Goal: Check status: Check status

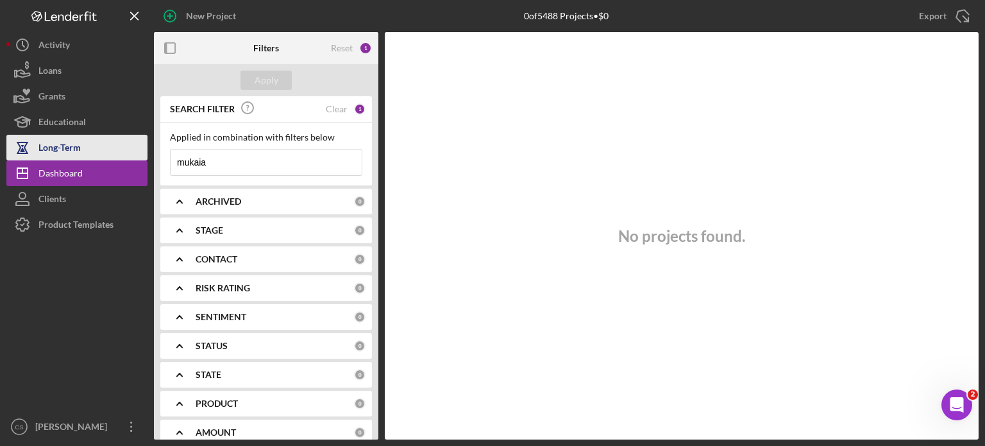
drag, startPoint x: 227, startPoint y: 158, endPoint x: 118, endPoint y: 148, distance: 109.6
click at [118, 148] on div "New Project 0 of 5488 Projects • $0 mukaia Export Icon/Export Filters Reset 1 A…" at bounding box center [492, 219] width 972 height 439
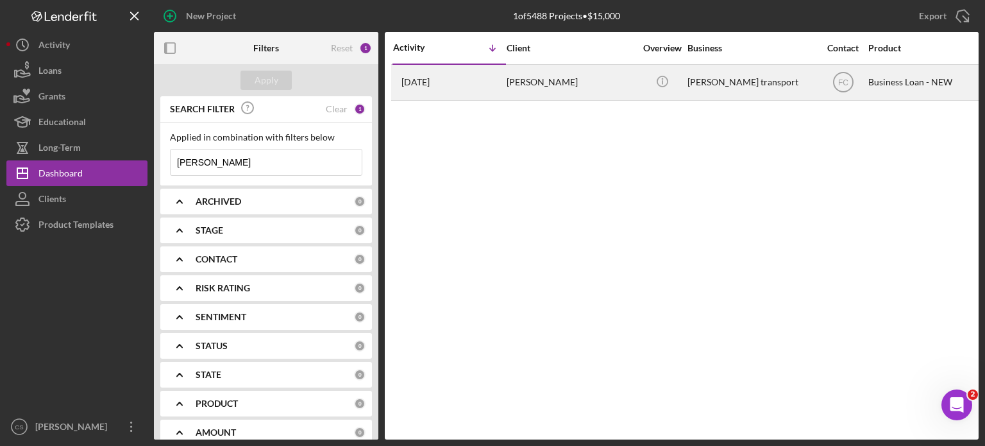
type input "[PERSON_NAME]"
click at [429, 85] on time "[DATE]" at bounding box center [416, 82] width 28 height 10
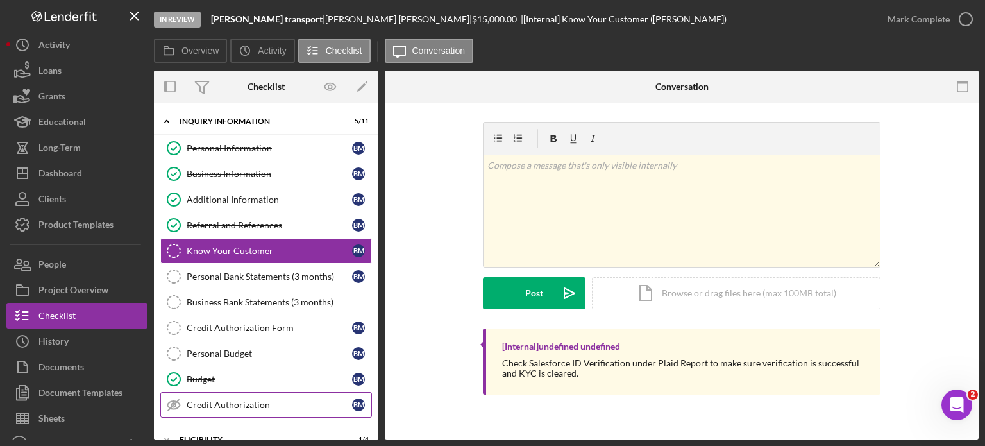
scroll to position [128, 0]
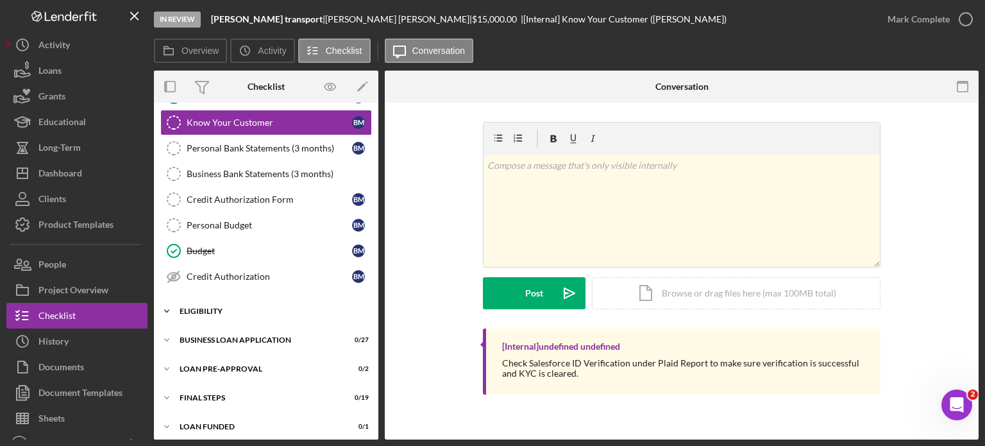
click at [164, 305] on icon "Icon/Expander" at bounding box center [167, 311] width 26 height 26
